Goal: Browse casually: Explore the website without a specific task or goal

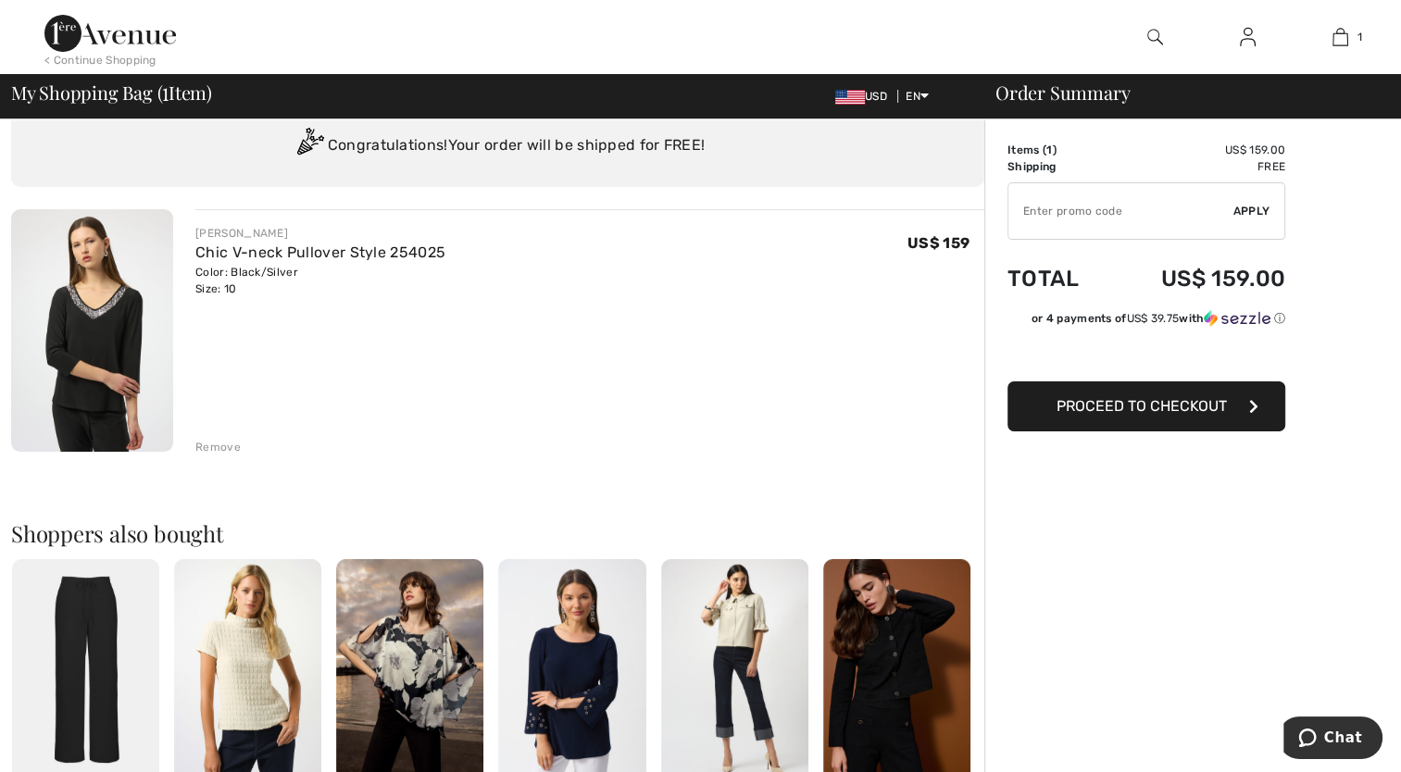
scroll to position [56, 0]
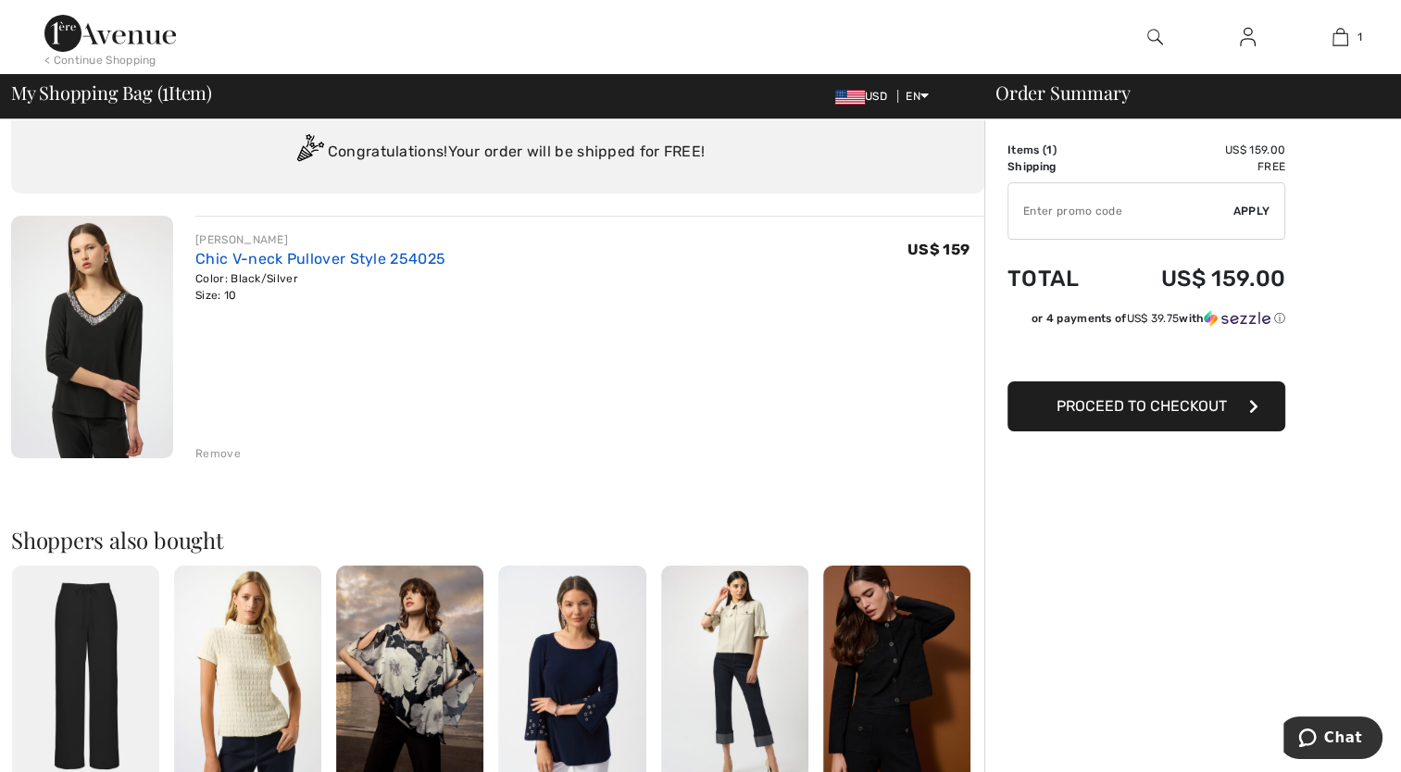
click at [250, 262] on link "Chic V-neck Pullover Style 254025" at bounding box center [320, 259] width 250 height 18
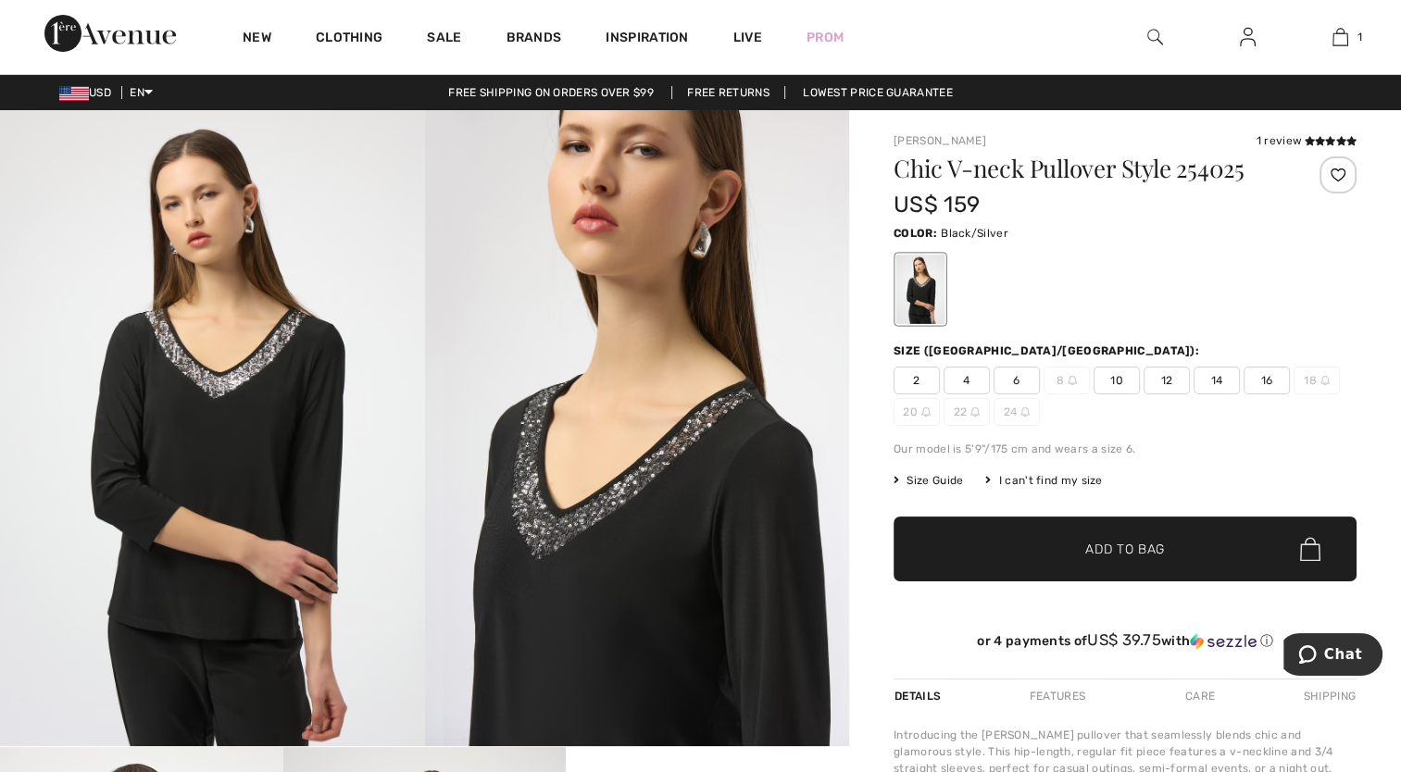
click at [250, 262] on img at bounding box center [212, 428] width 425 height 636
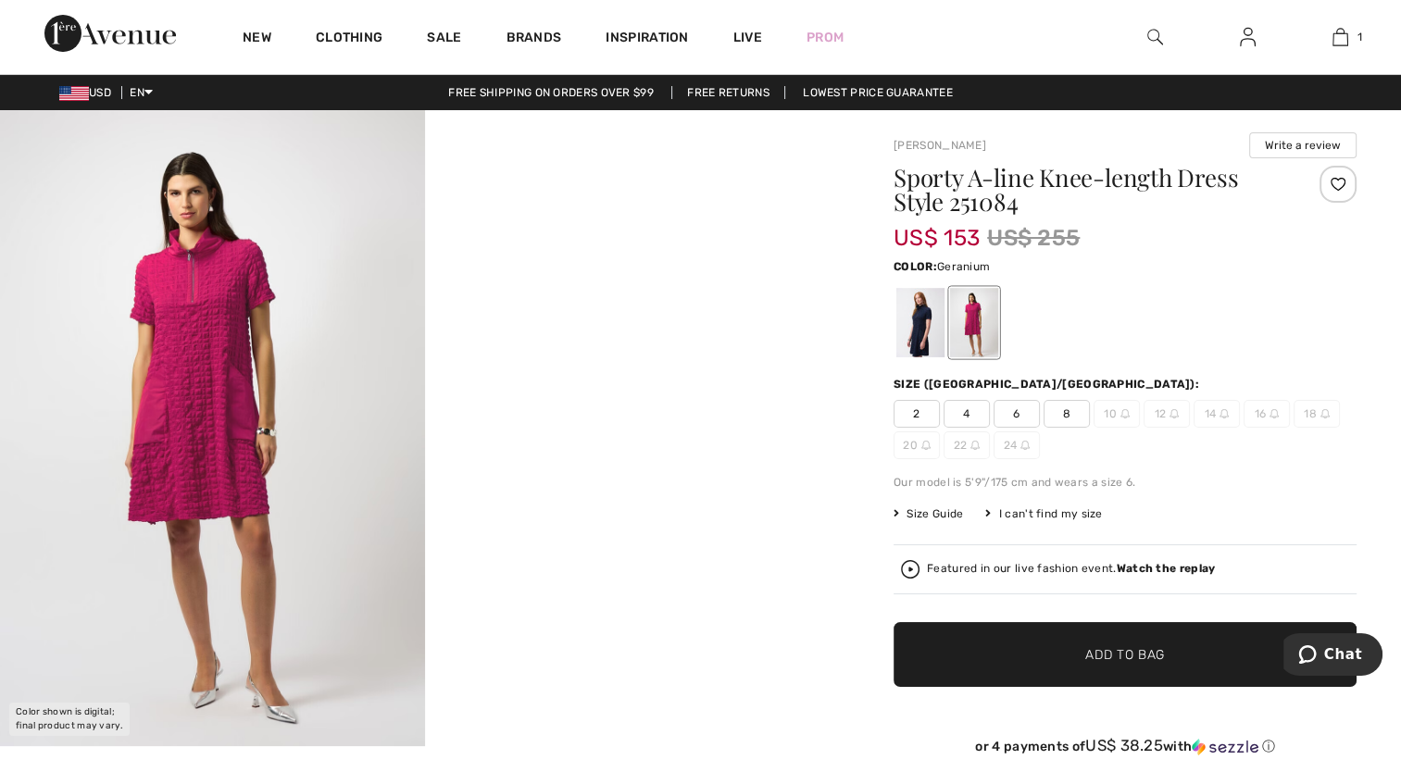
click at [971, 339] on div at bounding box center [974, 322] width 48 height 69
click at [922, 340] on div at bounding box center [920, 322] width 48 height 69
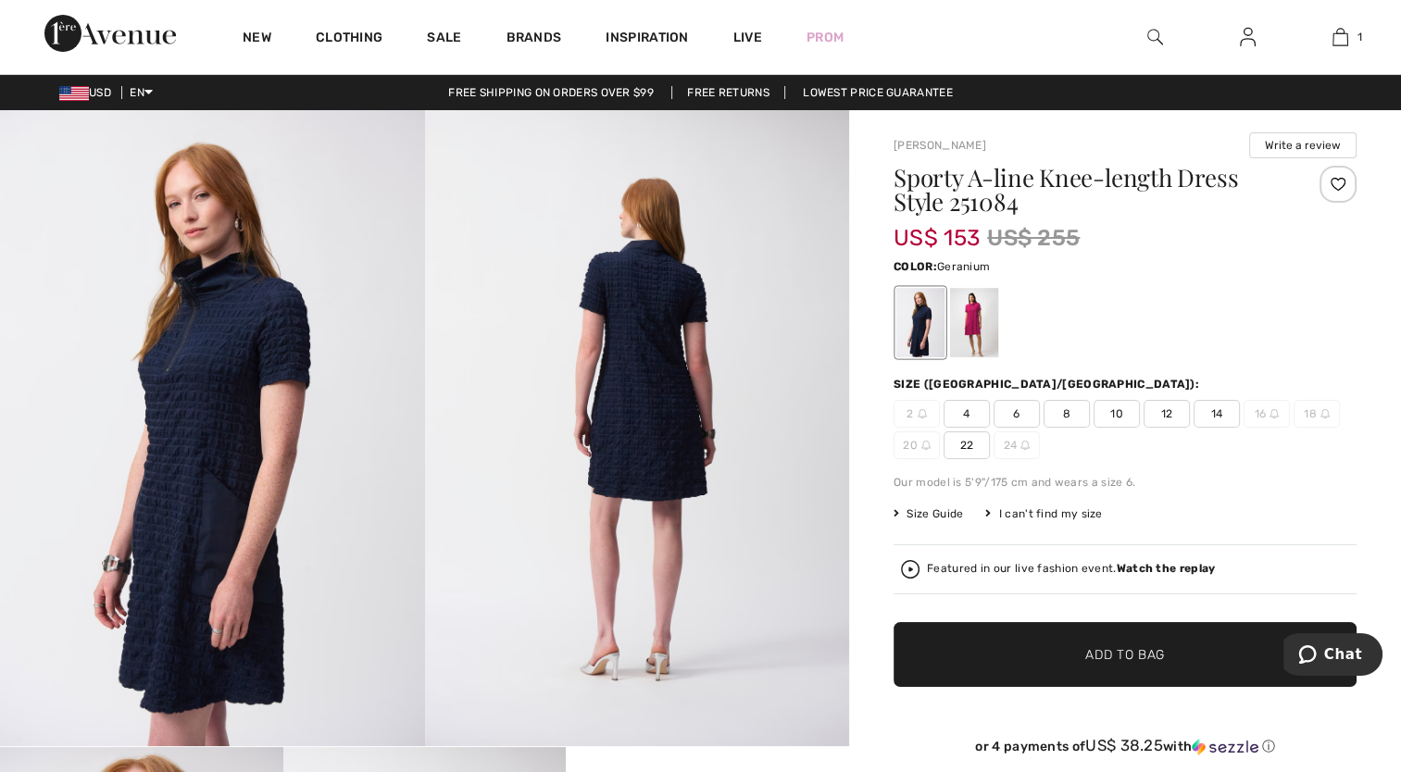
click at [973, 328] on div at bounding box center [974, 322] width 48 height 69
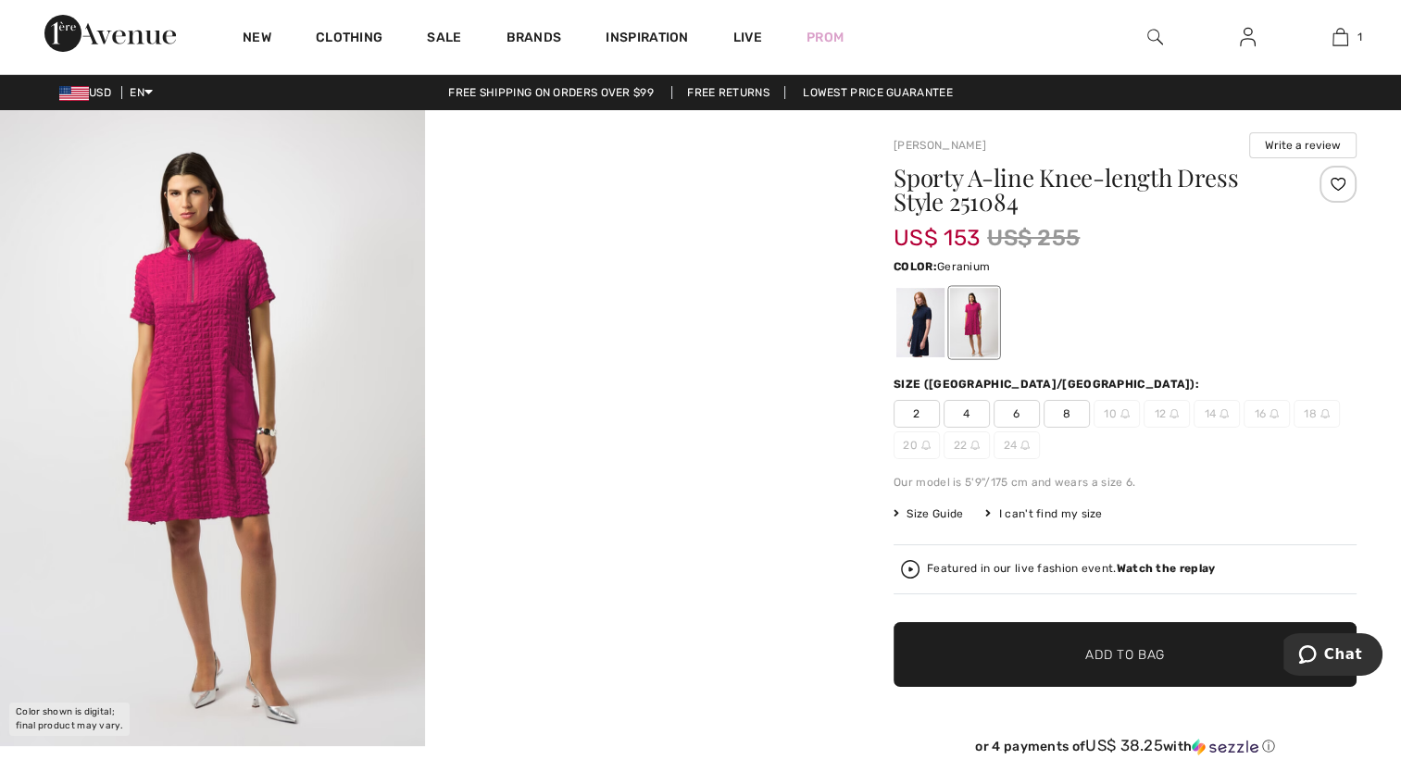
click at [1071, 417] on span "8" at bounding box center [1067, 414] width 46 height 28
click at [198, 410] on img at bounding box center [212, 428] width 425 height 636
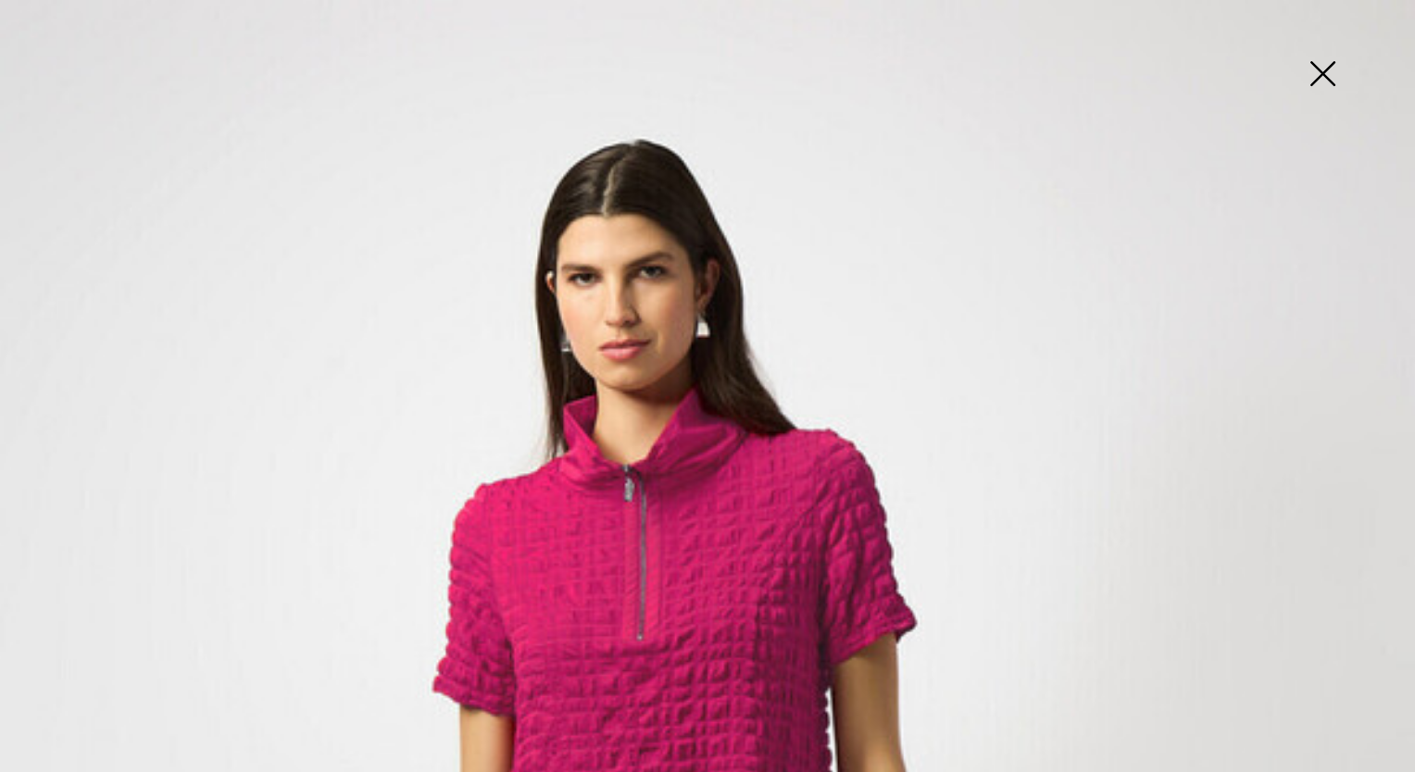
click at [1317, 71] on img at bounding box center [1322, 75] width 93 height 95
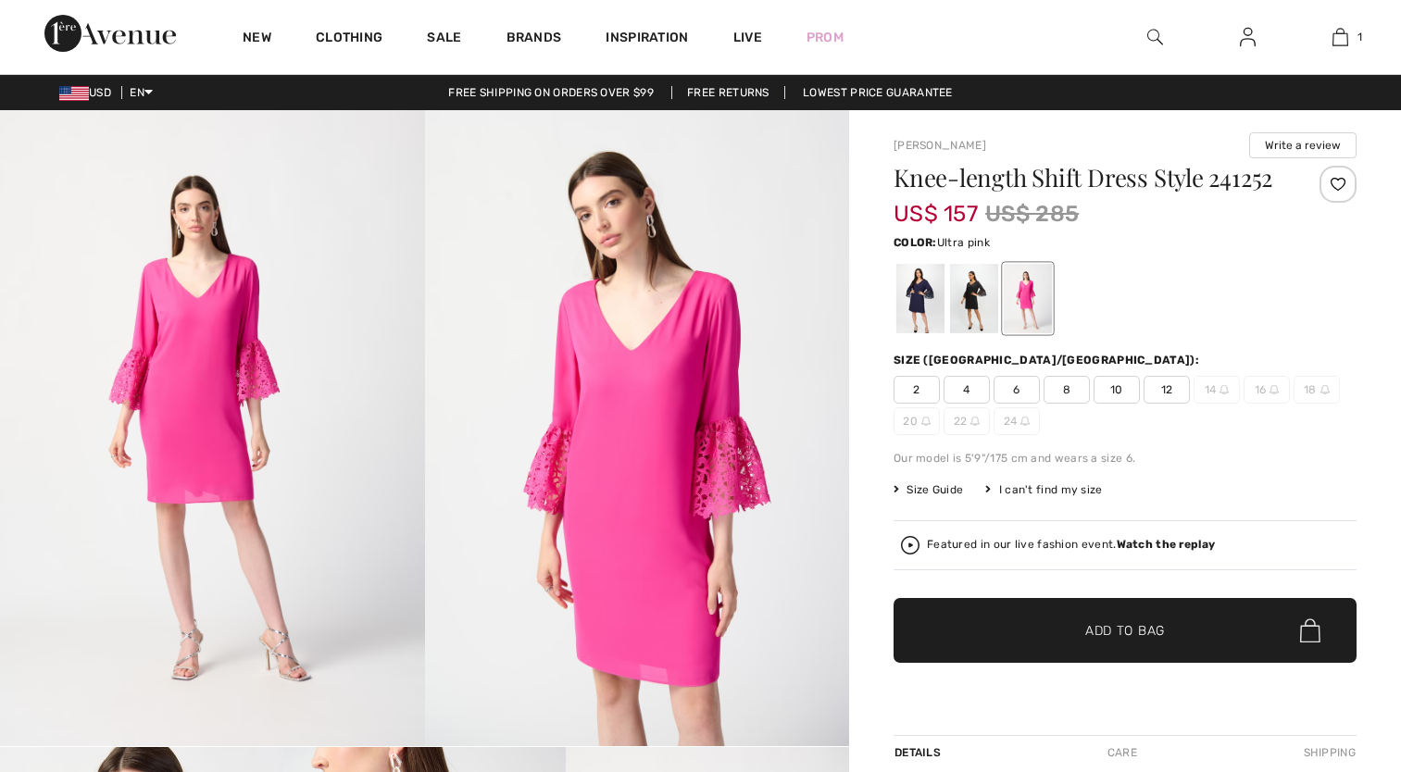
checkbox input "true"
click at [1028, 294] on div at bounding box center [1028, 298] width 48 height 69
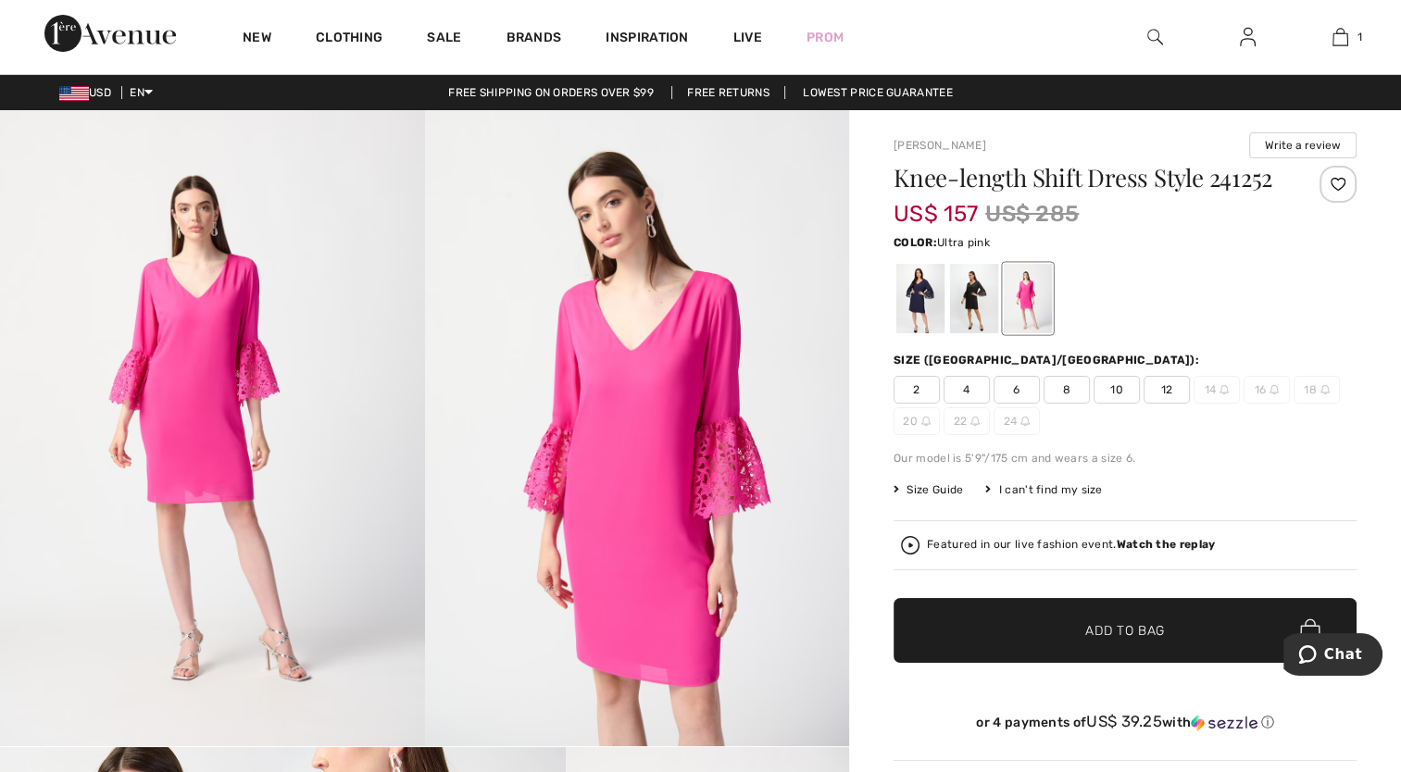
click at [1122, 394] on span "10" at bounding box center [1117, 390] width 46 height 28
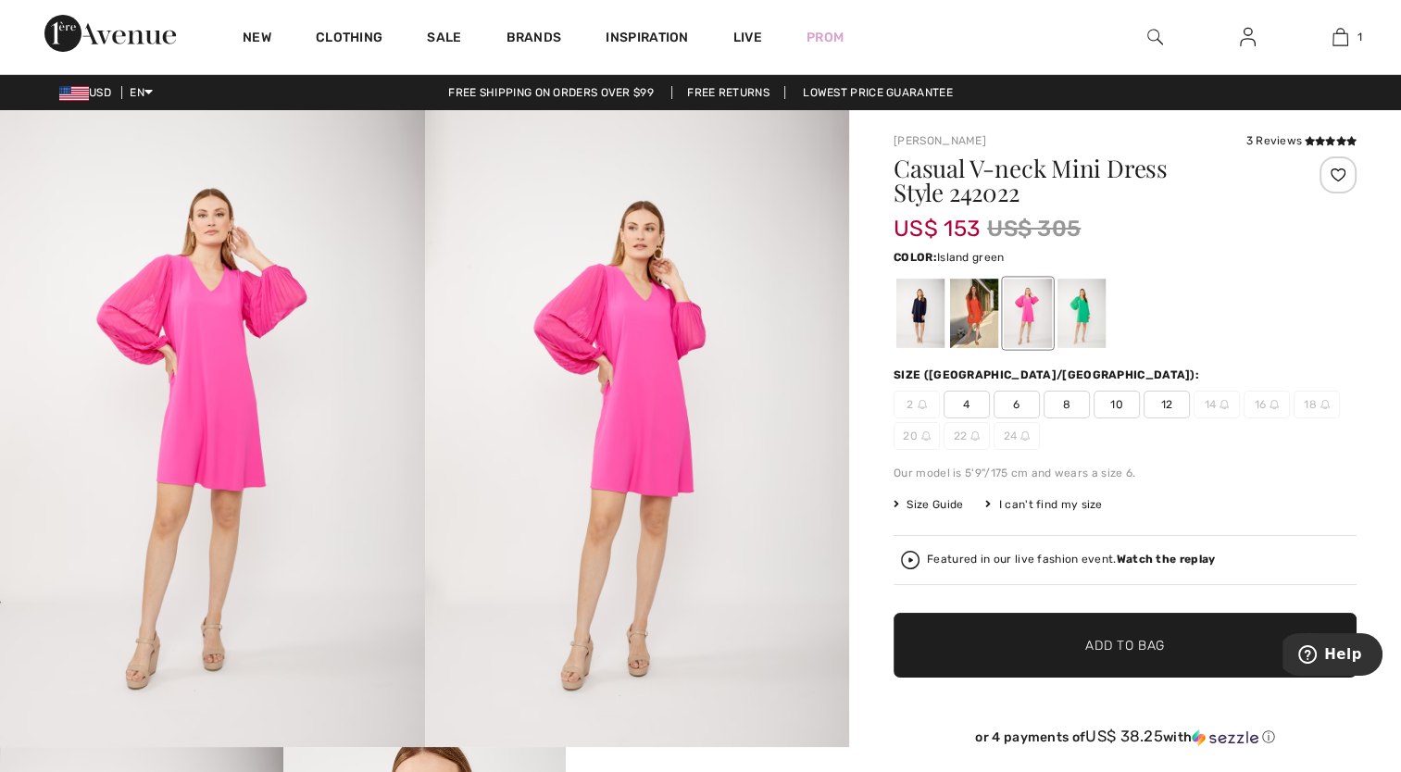
click at [1076, 313] on div at bounding box center [1082, 313] width 48 height 69
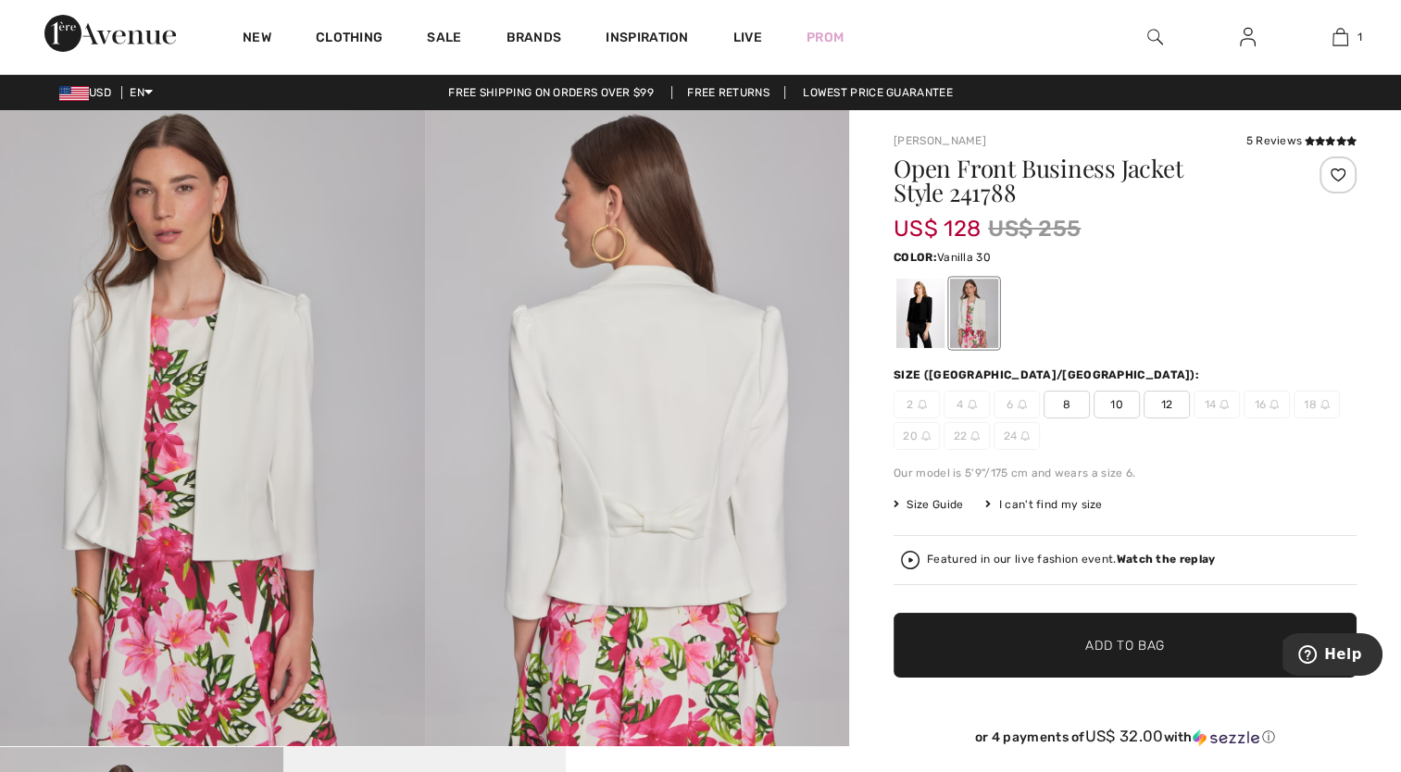
click at [1117, 405] on span "10" at bounding box center [1117, 405] width 46 height 28
click at [1167, 401] on span "12" at bounding box center [1167, 405] width 46 height 28
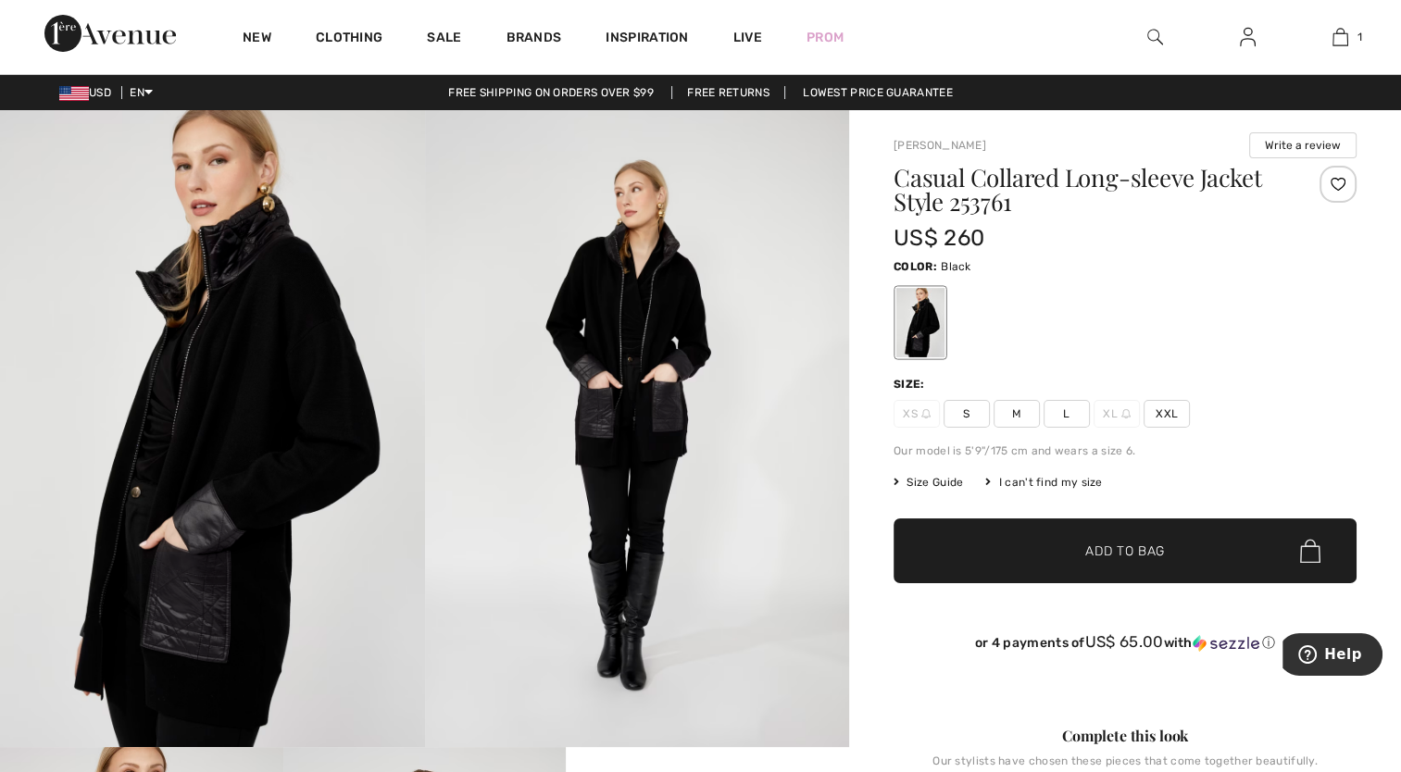
click at [630, 432] on img at bounding box center [637, 428] width 425 height 637
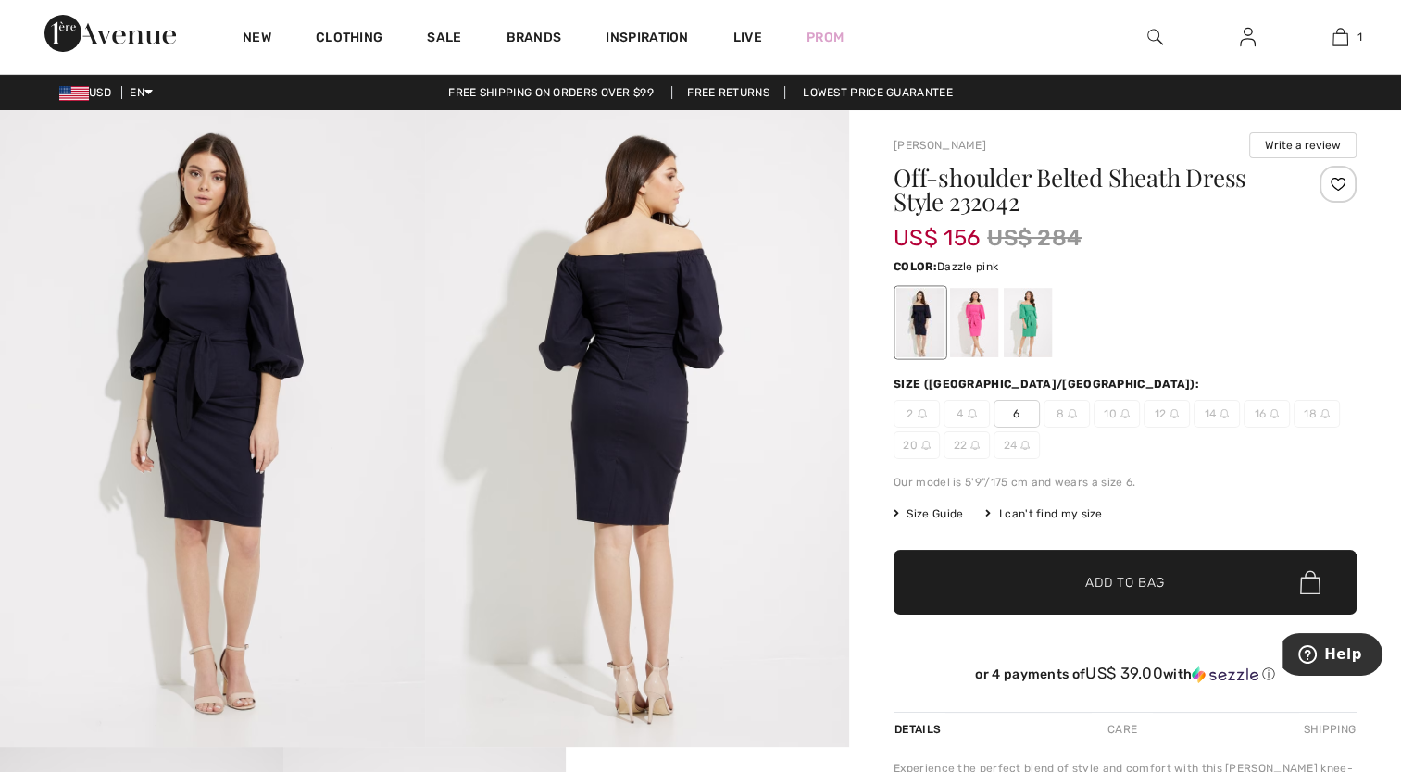
click at [975, 307] on div at bounding box center [974, 322] width 48 height 69
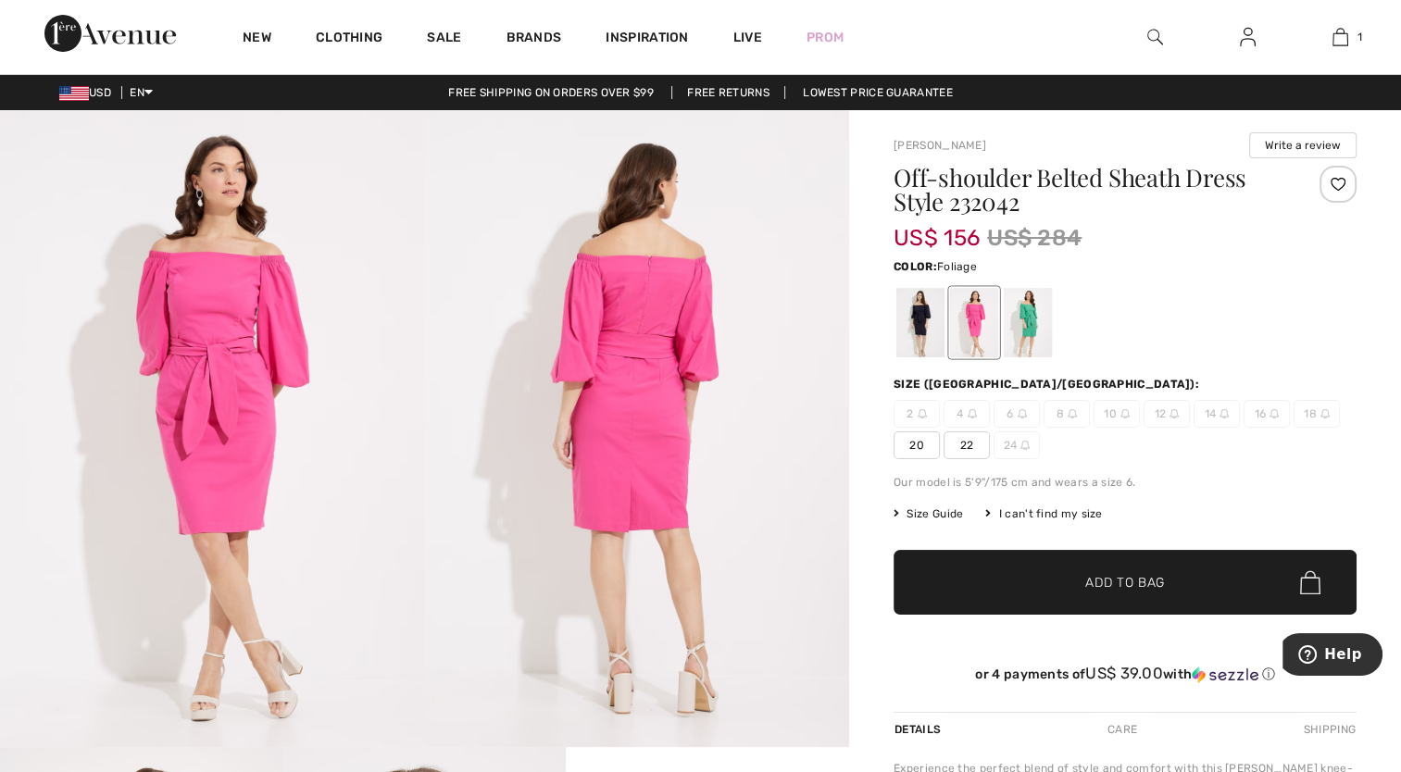
click at [1037, 317] on div at bounding box center [1028, 322] width 48 height 69
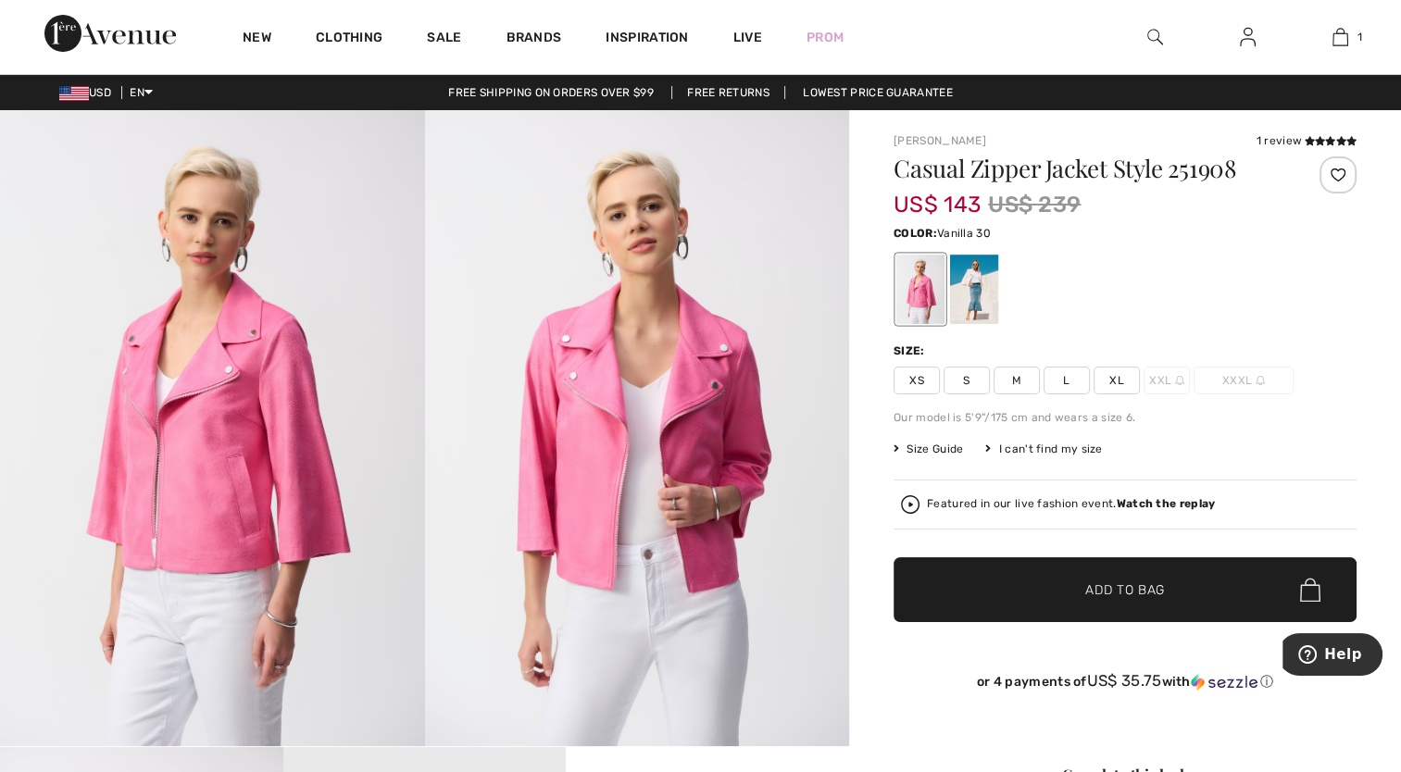
click at [978, 288] on div at bounding box center [974, 289] width 48 height 69
